Goal: Information Seeking & Learning: Learn about a topic

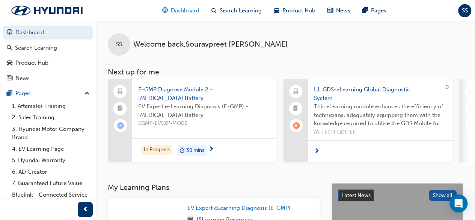
click at [190, 9] on span "Dashboard" at bounding box center [185, 10] width 29 height 9
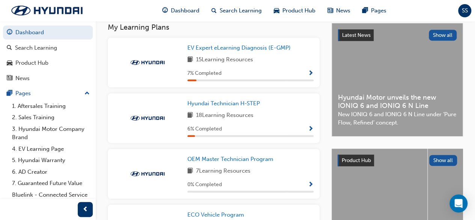
scroll to position [160, 0]
click at [232, 105] on span "Hyundai Technician H-STEP" at bounding box center [223, 102] width 72 height 7
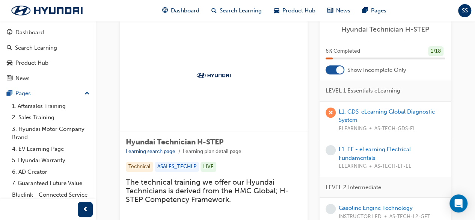
scroll to position [20, 0]
click at [351, 109] on link "L1. GDS-eLearning Global Diagnostic System" at bounding box center [387, 115] width 96 height 15
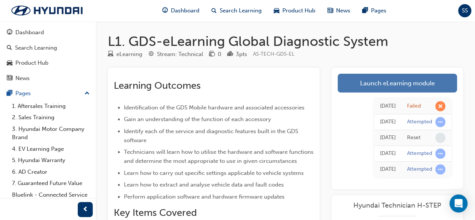
click at [393, 85] on link "Launch eLearning module" at bounding box center [396, 83] width 119 height 19
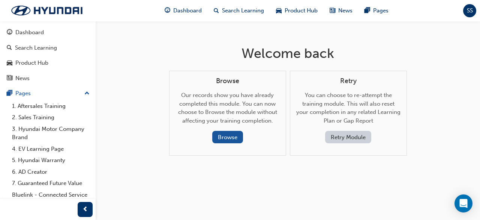
click at [339, 134] on button "Retry Module" at bounding box center [348, 137] width 46 height 12
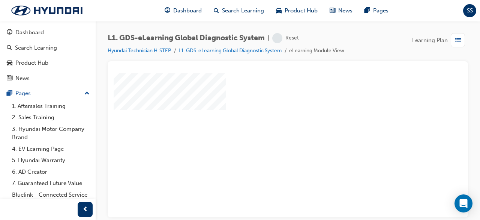
scroll to position [29, 0]
click at [267, 94] on div "play" at bounding box center [267, 94] width 0 height 0
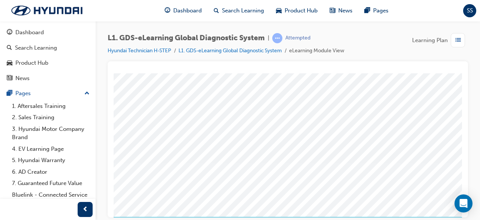
scroll to position [143, 71]
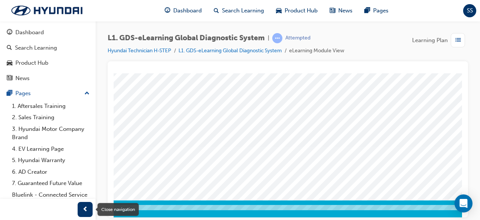
click at [85, 207] on span "prev-icon" at bounding box center [86, 209] width 6 height 9
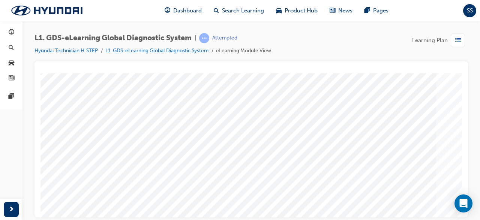
scroll to position [126, 77]
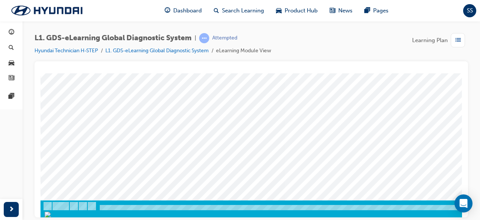
scroll to position [143, 94]
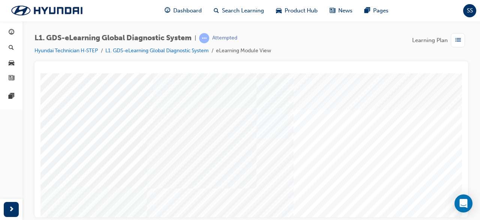
scroll to position [0, 0]
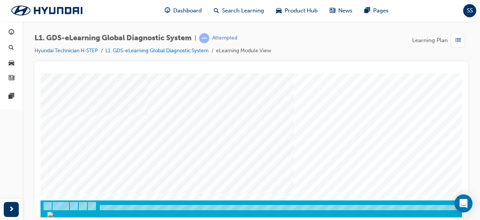
scroll to position [143, 94]
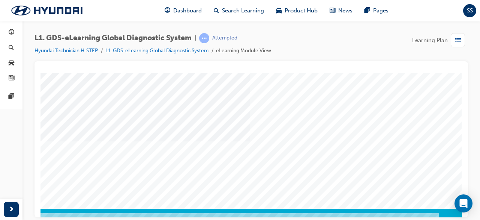
scroll to position [137, 93]
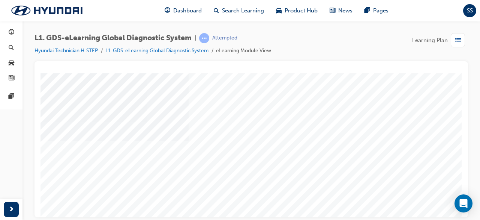
scroll to position [143, 94]
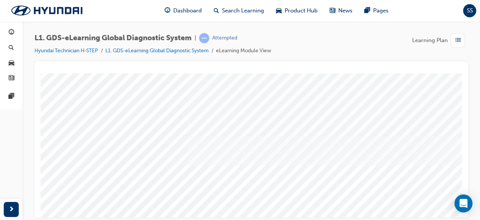
scroll to position [54, 0]
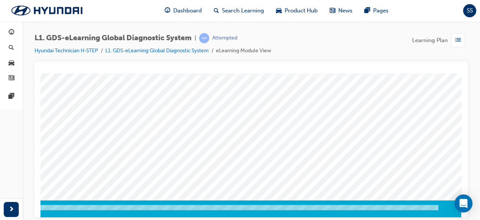
scroll to position [143, 0]
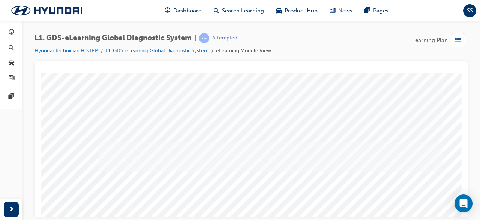
scroll to position [143, 94]
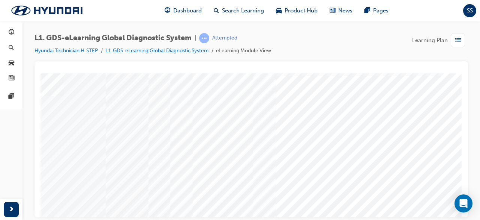
scroll to position [27, 94]
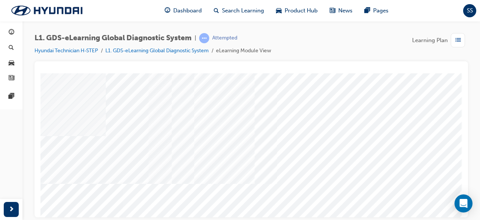
scroll to position [121, 94]
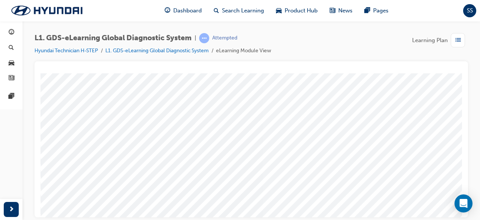
scroll to position [99, 0]
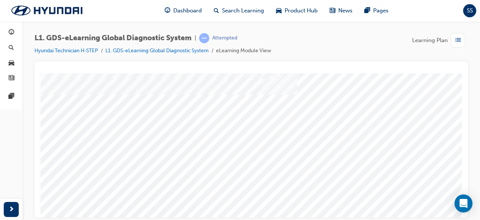
scroll to position [71, 68]
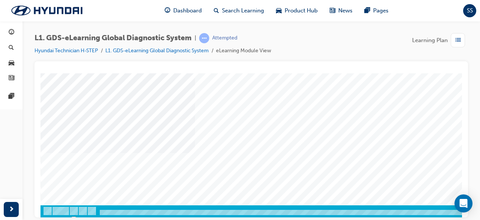
scroll to position [143, 0]
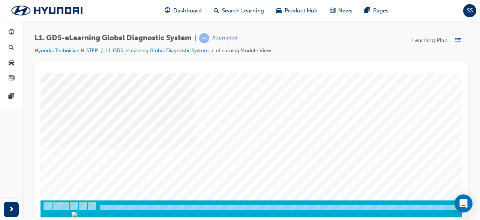
scroll to position [143, 94]
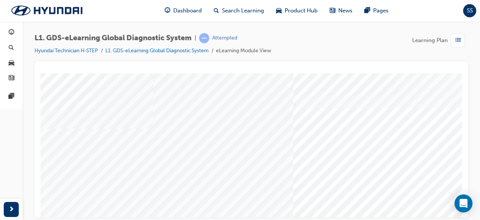
scroll to position [1, 71]
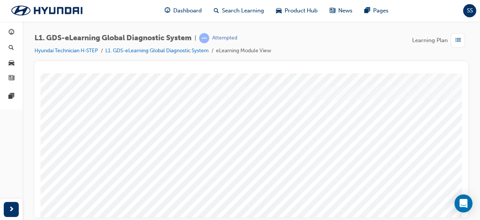
drag, startPoint x: 321, startPoint y: 185, endPoint x: 322, endPoint y: 110, distance: 75.8
drag, startPoint x: 322, startPoint y: 110, endPoint x: 319, endPoint y: 183, distance: 73.3
click at [319, 183] on div "multistate" at bounding box center [296, 198] width 511 height 270
drag, startPoint x: 296, startPoint y: 102, endPoint x: 292, endPoint y: 161, distance: 59.4
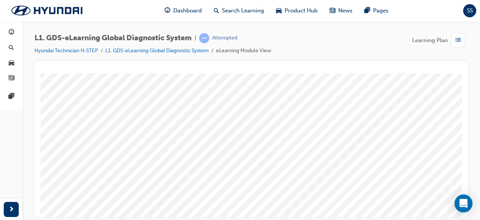
click at [292, 161] on div "multistate" at bounding box center [270, 108] width 511 height 270
drag, startPoint x: 296, startPoint y: 103, endPoint x: 303, endPoint y: 93, distance: 11.6
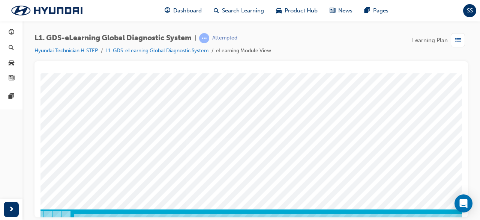
scroll to position [135, 26]
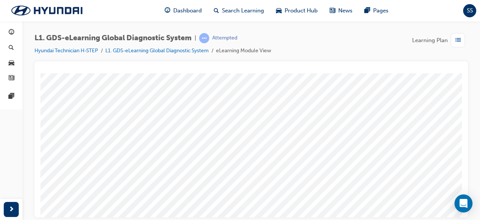
scroll to position [0, 60]
drag, startPoint x: 280, startPoint y: 180, endPoint x: 280, endPoint y: 105, distance: 74.7
drag, startPoint x: 280, startPoint y: 105, endPoint x: 269, endPoint y: 182, distance: 77.3
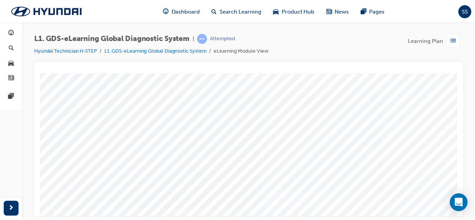
scroll to position [42, 38]
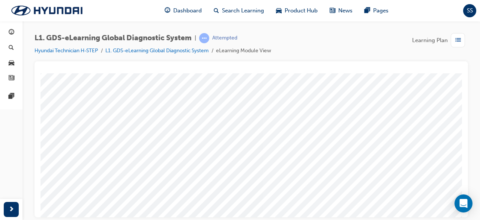
drag, startPoint x: 274, startPoint y: 83, endPoint x: 274, endPoint y: 143, distance: 60.1
click at [274, 143] on div "multistate" at bounding box center [258, 165] width 511 height 270
drag, startPoint x: 286, startPoint y: 76, endPoint x: 157, endPoint y: 164, distance: 156.2
click at [157, 164] on div "multistate" at bounding box center [258, 165] width 511 height 270
drag, startPoint x: 264, startPoint y: 83, endPoint x: 111, endPoint y: 139, distance: 162.7
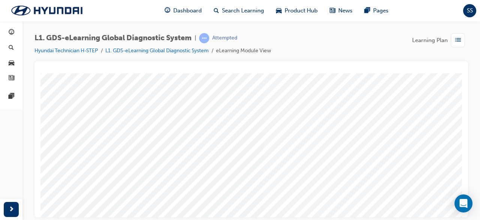
click at [111, 139] on div "multistate" at bounding box center [258, 165] width 511 height 270
click at [456, 44] on span "list-icon" at bounding box center [459, 40] width 6 height 9
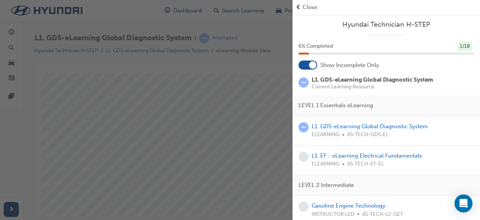
click at [302, 8] on div "Close" at bounding box center [387, 7] width 182 height 9
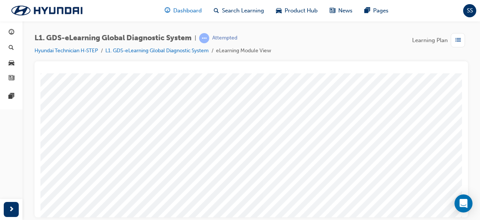
click at [189, 12] on span "Dashboard" at bounding box center [187, 10] width 29 height 9
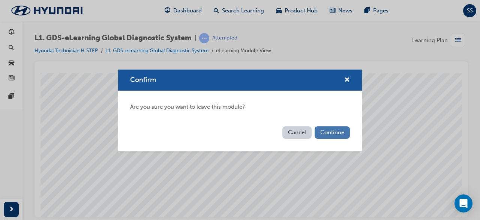
click at [337, 131] on button "Continue" at bounding box center [332, 132] width 35 height 12
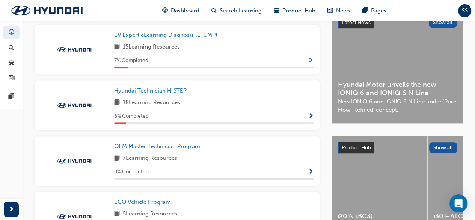
scroll to position [176, 0]
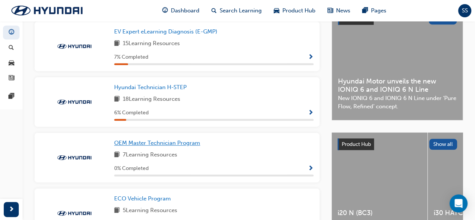
click at [188, 146] on span "OEM Master Technician Program" at bounding box center [157, 142] width 86 height 7
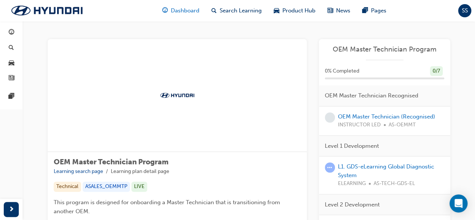
click at [168, 9] on div "Dashboard" at bounding box center [180, 10] width 49 height 15
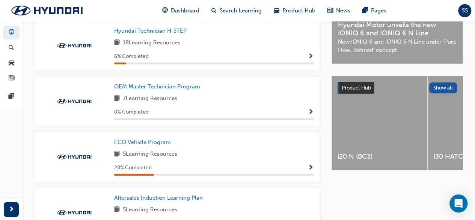
scroll to position [233, 0]
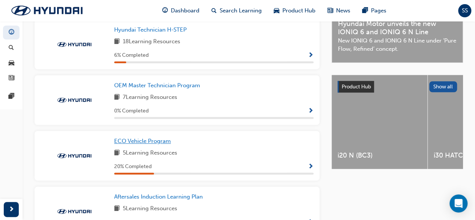
click at [146, 143] on span "ECO Vehicle Program" at bounding box center [142, 140] width 57 height 7
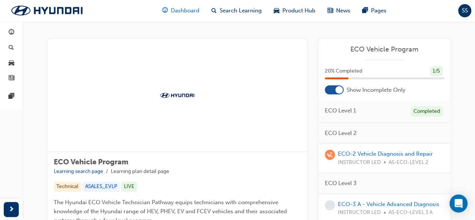
click at [182, 10] on span "Dashboard" at bounding box center [185, 10] width 29 height 9
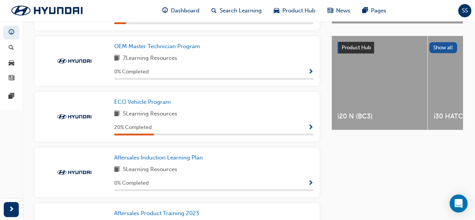
scroll to position [285, 0]
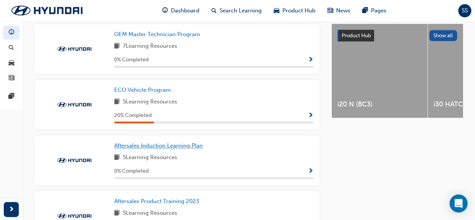
click at [162, 148] on span "Aftersales Induction Learning Plan" at bounding box center [158, 145] width 89 height 7
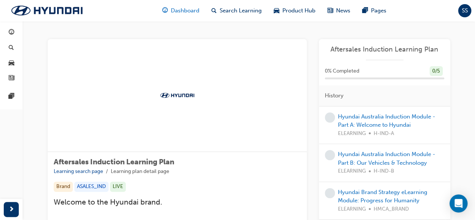
click at [183, 11] on span "Dashboard" at bounding box center [185, 10] width 29 height 9
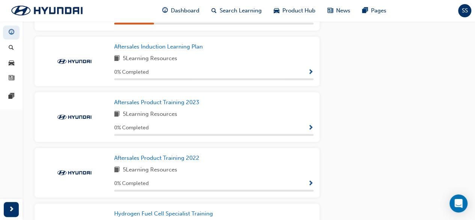
scroll to position [385, 0]
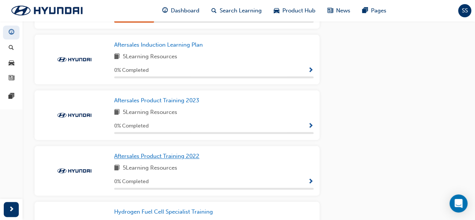
click at [152, 157] on span "Aftersales Product Training 2022" at bounding box center [156, 155] width 85 height 7
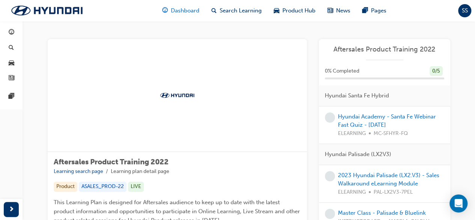
click at [185, 12] on span "Dashboard" at bounding box center [185, 10] width 29 height 9
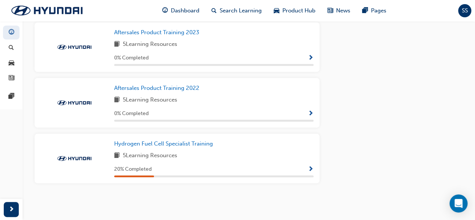
scroll to position [455, 0]
click at [154, 90] on span "Aftersales Product Training 2022" at bounding box center [156, 87] width 85 height 7
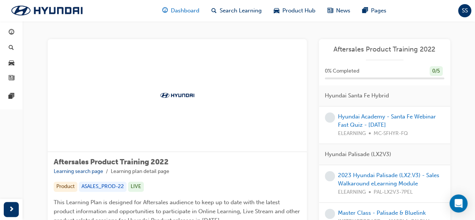
click at [189, 9] on span "Dashboard" at bounding box center [185, 10] width 29 height 9
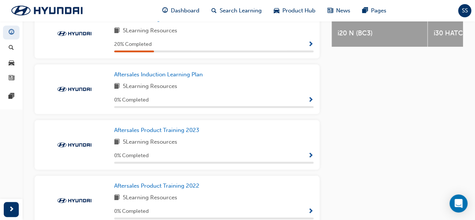
scroll to position [455, 0]
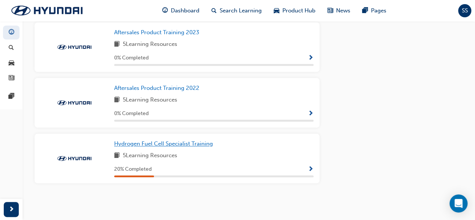
click at [146, 142] on span "Hydrogen Fuel Cell Specialist Training" at bounding box center [163, 143] width 99 height 7
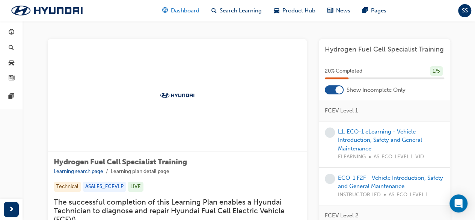
click at [179, 9] on span "Dashboard" at bounding box center [185, 10] width 29 height 9
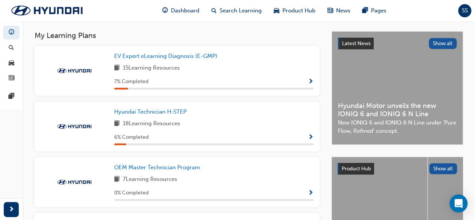
scroll to position [128, 0]
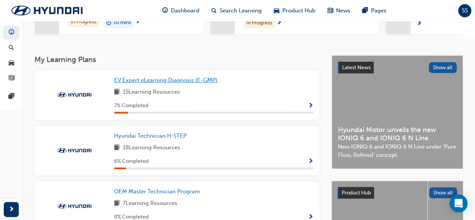
click at [163, 82] on span "EV Expert eLearning Diagnosis (E-GMP)" at bounding box center [165, 80] width 103 height 7
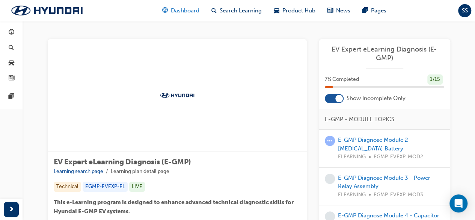
click at [192, 14] on span "Dashboard" at bounding box center [185, 10] width 29 height 9
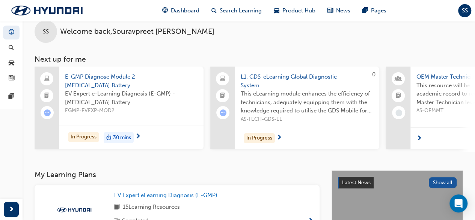
click at [122, 75] on span "E-GMP Diagnose Module 2 - [MEDICAL_DATA] Battery" at bounding box center [131, 80] width 133 height 17
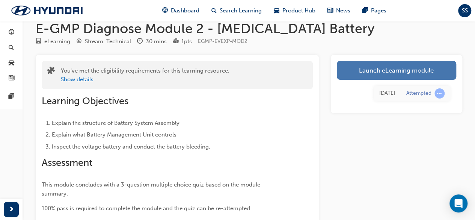
click at [389, 65] on link "Launch eLearning module" at bounding box center [396, 70] width 119 height 19
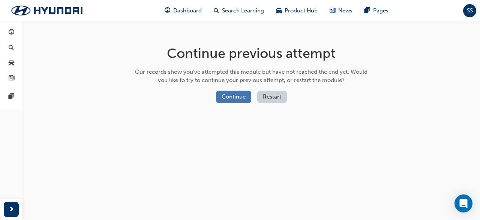
click at [235, 96] on button "Continue" at bounding box center [233, 96] width 35 height 12
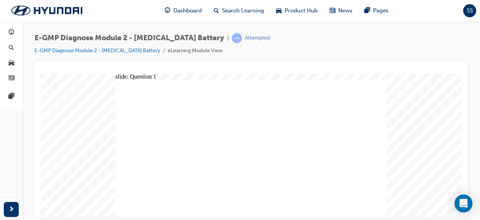
radio input "true"
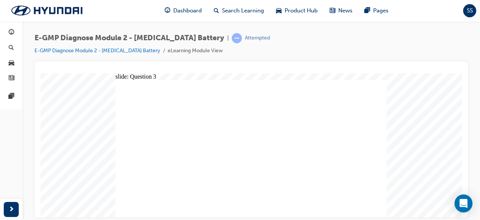
radio input "true"
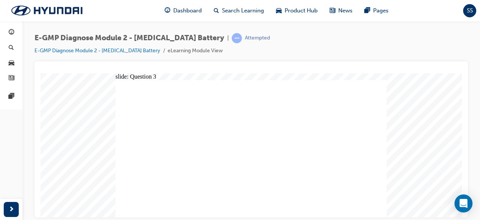
radio input "true"
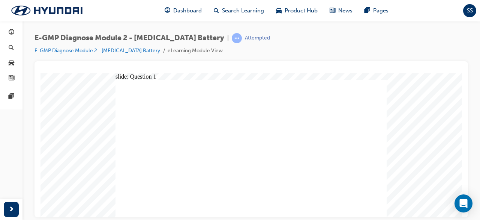
radio input "true"
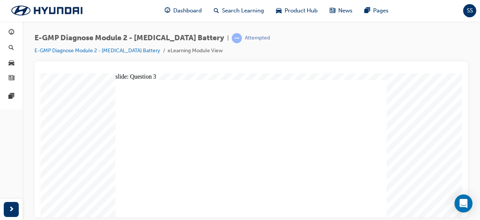
radio input "true"
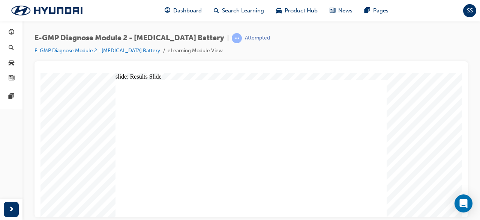
radio input "true"
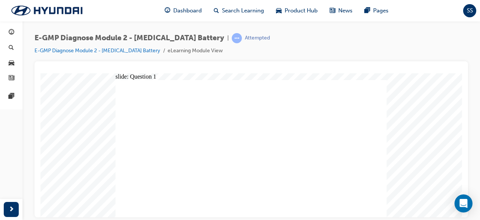
radio input "true"
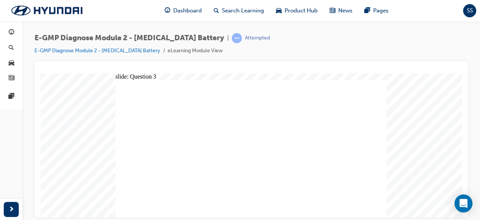
radio input "true"
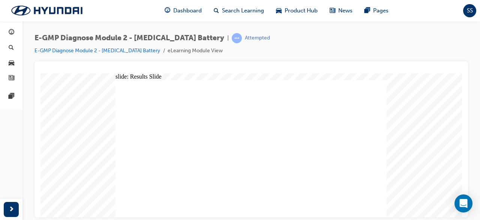
radio input "true"
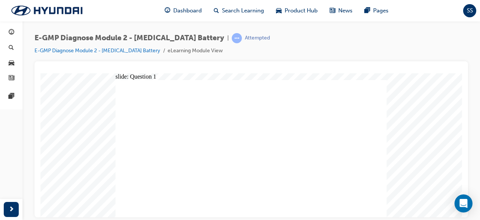
radio input "true"
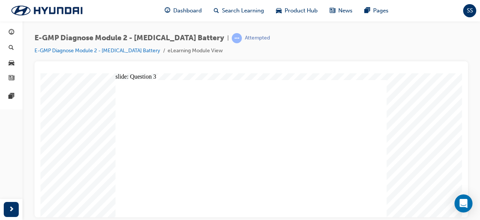
radio input "true"
click at [138, 50] on link "E-GMP Diagnose Module 2 - [MEDICAL_DATA] Battery" at bounding box center [98, 50] width 126 height 6
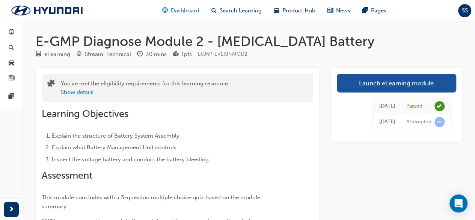
click at [188, 11] on span "Dashboard" at bounding box center [185, 10] width 29 height 9
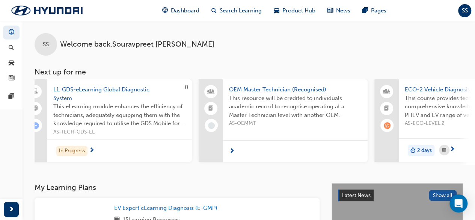
scroll to position [0, 194]
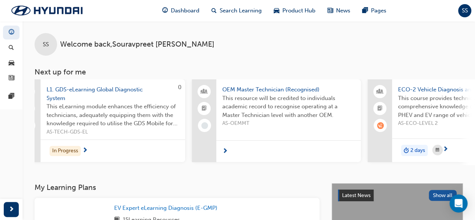
click at [225, 152] on span "next-icon" at bounding box center [225, 151] width 6 height 7
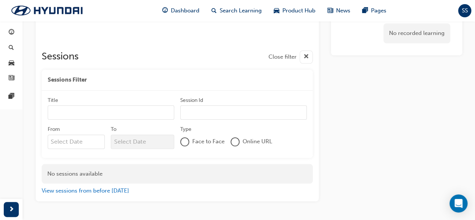
scroll to position [344, 0]
click at [200, 142] on span "Face to Face" at bounding box center [208, 142] width 32 height 9
click at [185, 140] on div at bounding box center [185, 143] width 8 height 8
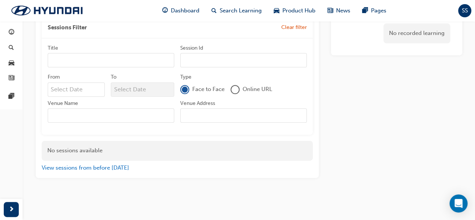
scroll to position [0, 0]
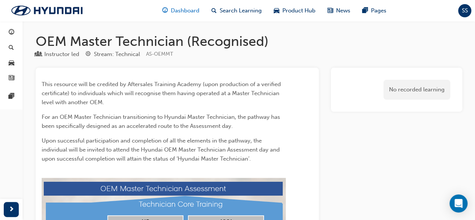
click at [190, 11] on span "Dashboard" at bounding box center [185, 10] width 29 height 9
